Goal: Task Accomplishment & Management: Use online tool/utility

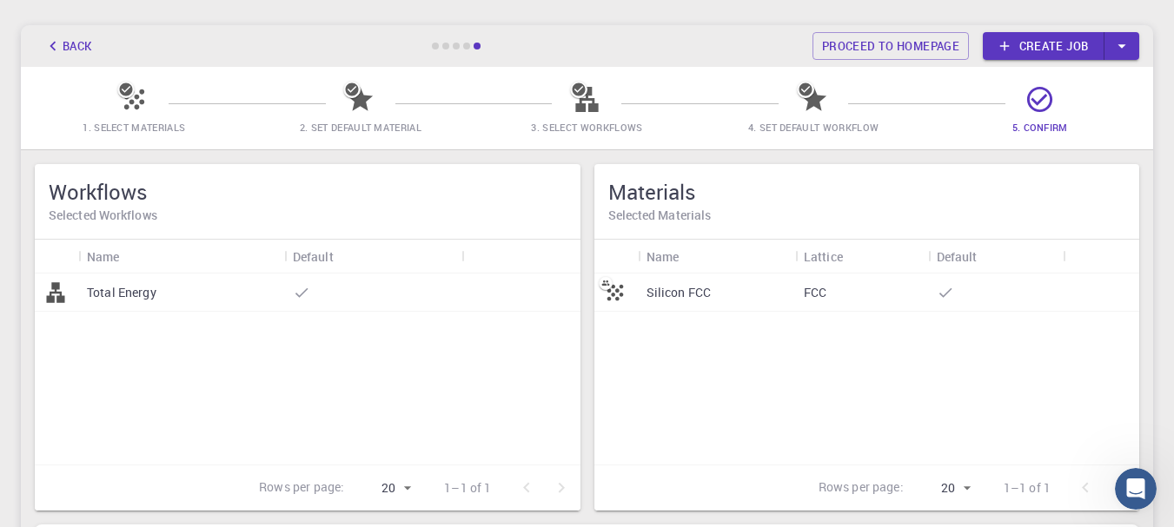
scroll to position [67, 0]
click at [886, 50] on link "Proceed to homepage" at bounding box center [890, 48] width 156 height 28
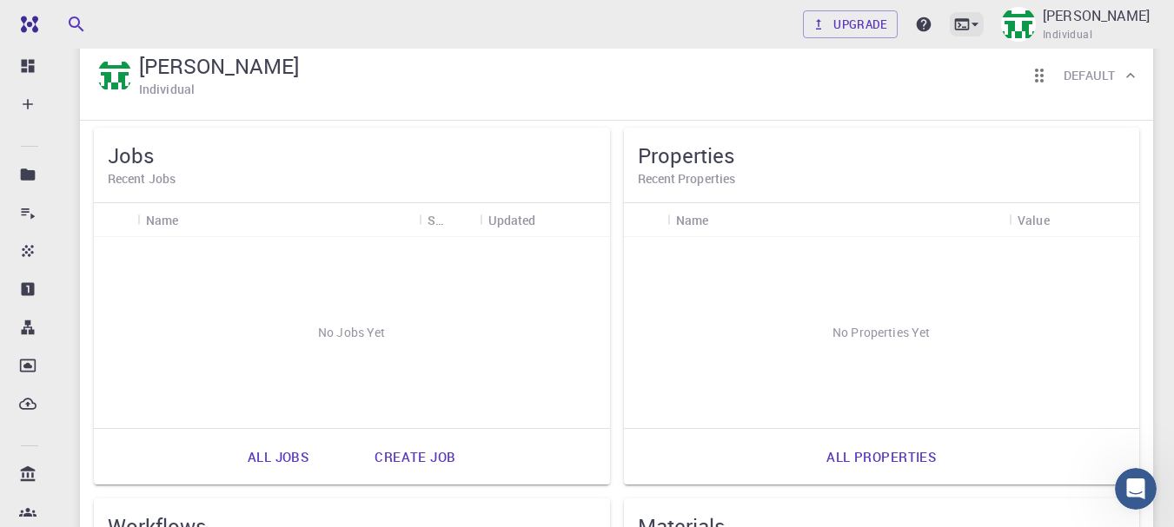
click at [966, 27] on icon at bounding box center [974, 24] width 17 height 17
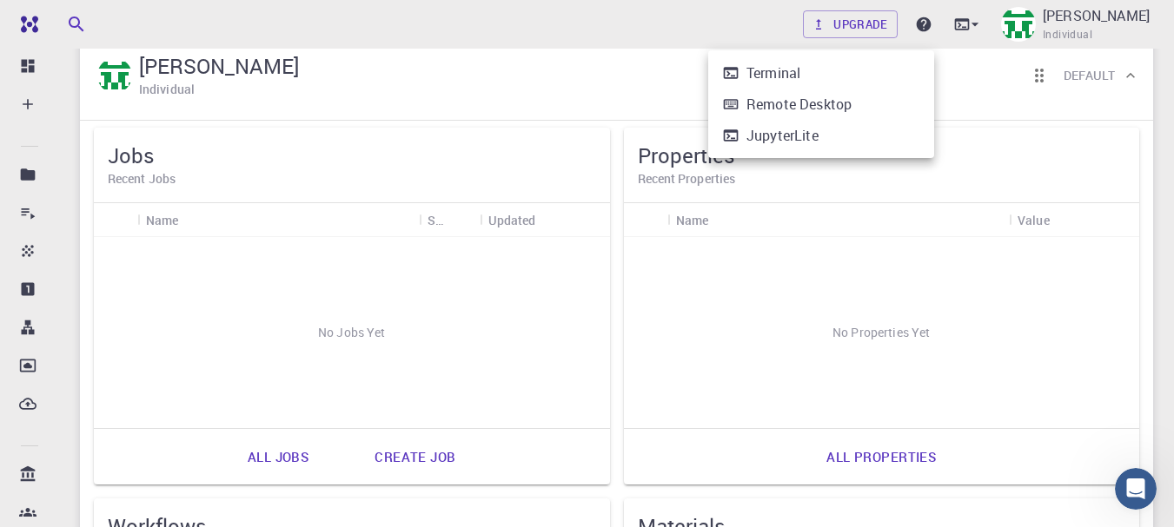
click at [560, 35] on div at bounding box center [587, 263] width 1174 height 527
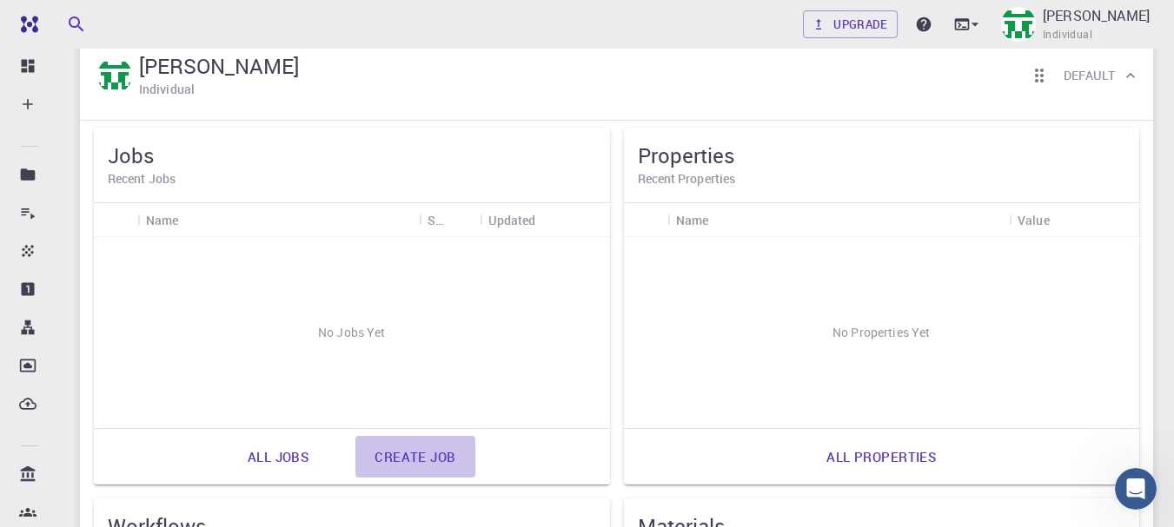
click at [415, 454] on link "Create job" at bounding box center [414, 457] width 119 height 42
